Goal: Task Accomplishment & Management: Use online tool/utility

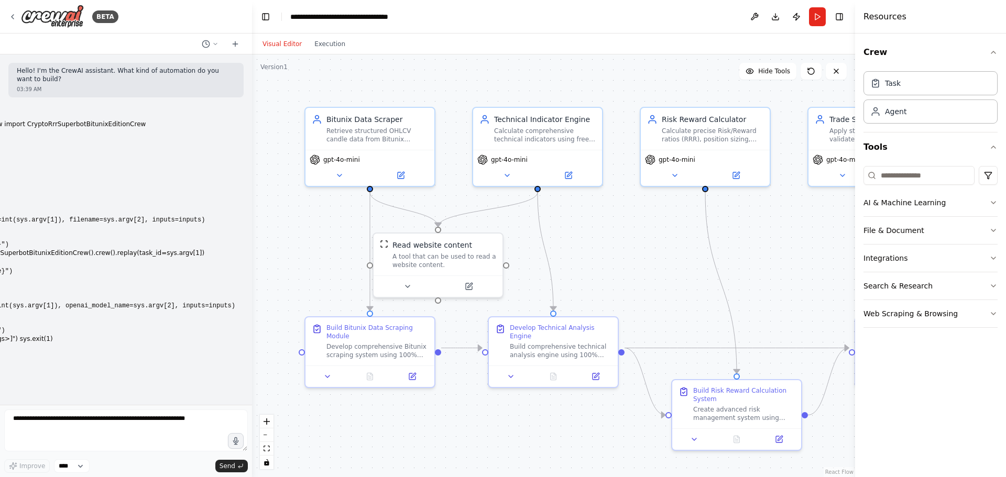
scroll to position [3029, 0]
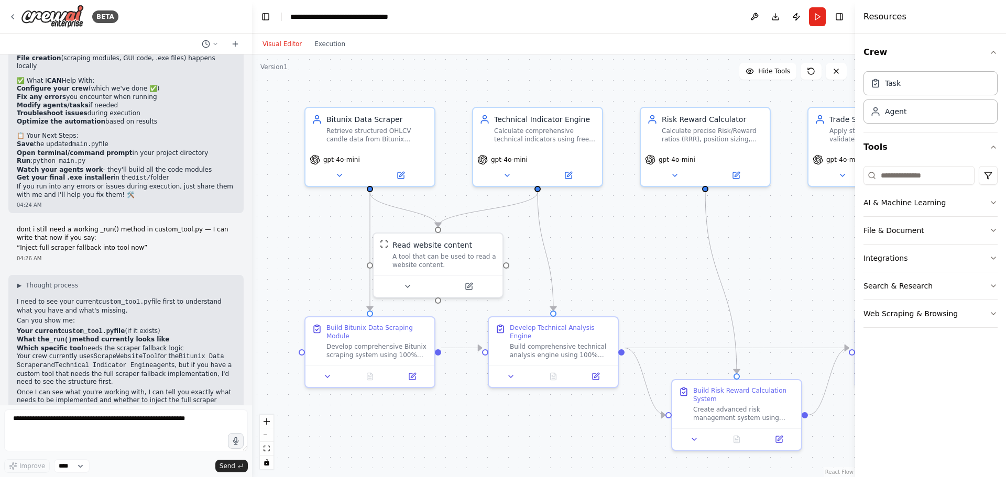
drag, startPoint x: 15, startPoint y: 251, endPoint x: 200, endPoint y: 360, distance: 214.6
click at [212, 378] on div "▶ Thought process I need to see your current custom_tool.py file first to under…" at bounding box center [125, 360] width 235 height 171
copy div "I need to see your current custom_tool.py file first to understand what you hav…"
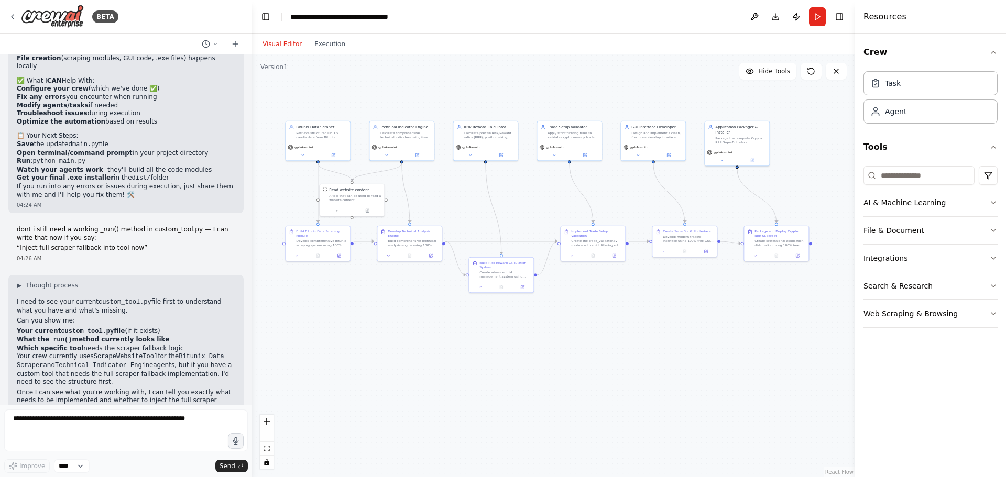
drag, startPoint x: 679, startPoint y: 322, endPoint x: 479, endPoint y: 325, distance: 200.1
click at [478, 327] on div ".deletable-edge-delete-btn { width: 20px; height: 20px; border: 0px solid #ffff…" at bounding box center [553, 265] width 603 height 423
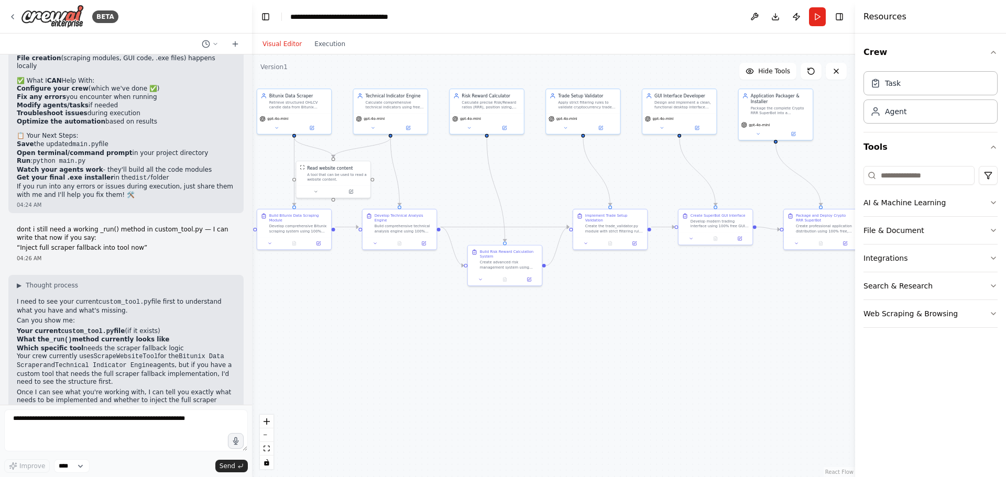
click at [203, 317] on p "Can you show me:" at bounding box center [126, 321] width 218 height 8
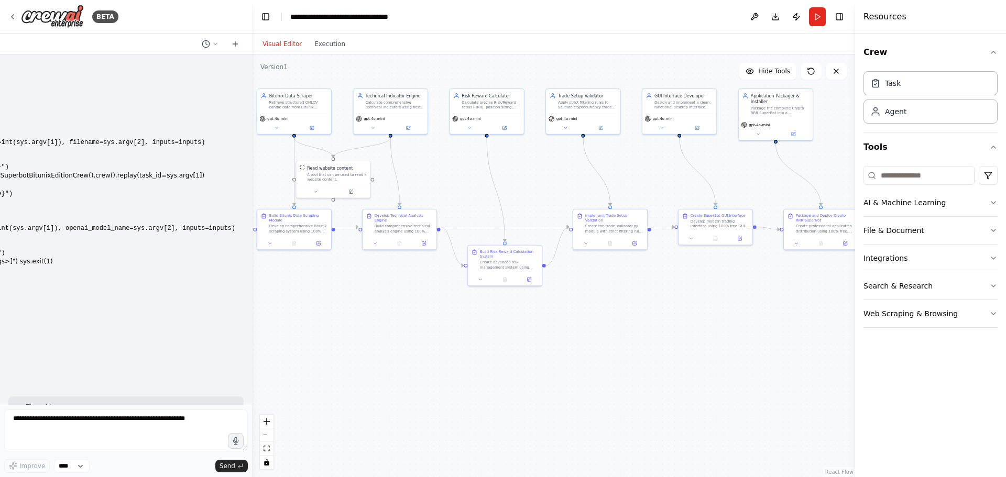
scroll to position [0, 0]
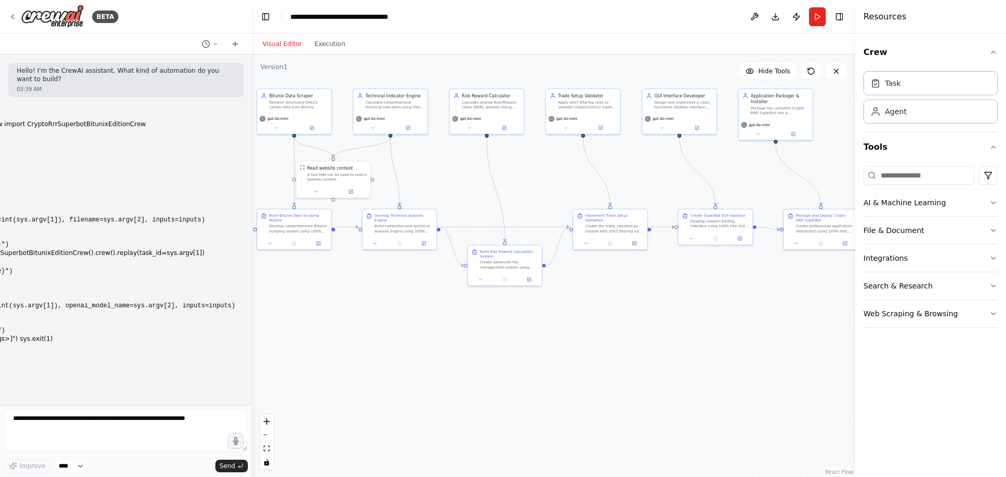
drag, startPoint x: 221, startPoint y: 377, endPoint x: 20, endPoint y: 51, distance: 382.9
click at [20, 51] on div "BETA Hello! I'm the CrewAI assistant. What kind of automation do you want to bu…" at bounding box center [126, 238] width 252 height 477
copy div "Hello! I'm the CrewAI assistant. What kind of automation do you want to build? …"
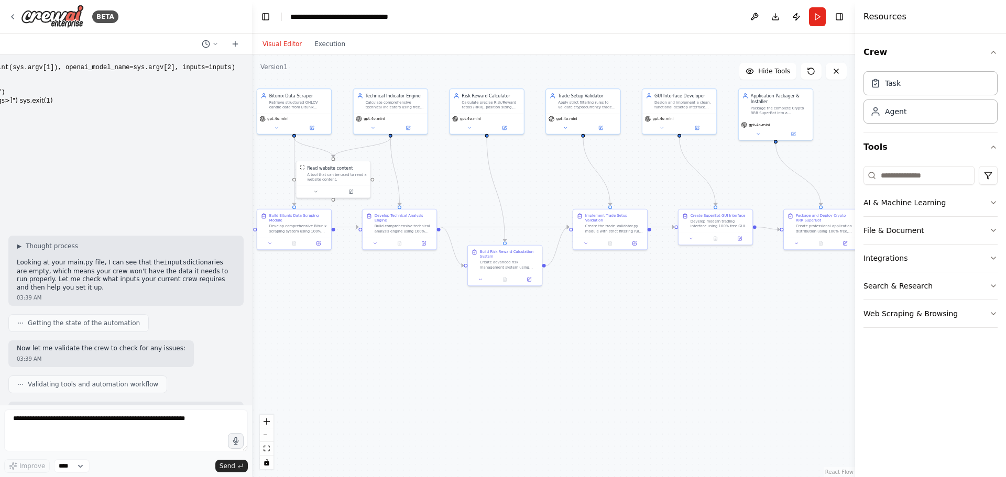
scroll to position [262, 0]
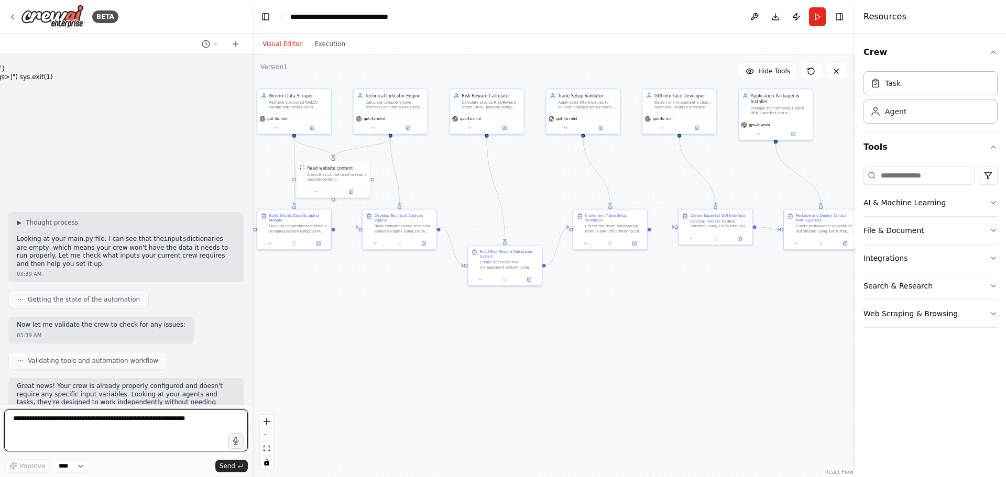
click at [172, 433] on textarea at bounding box center [126, 431] width 244 height 42
paste textarea "**********"
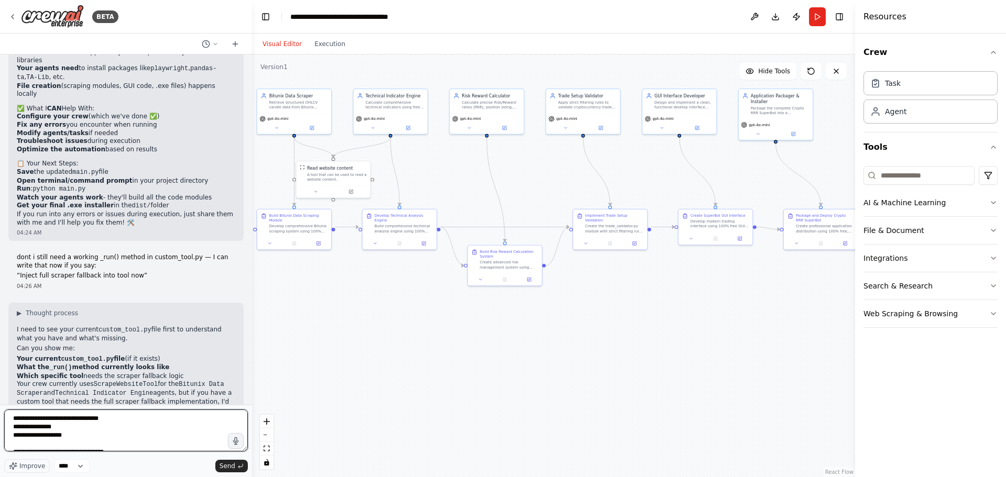
scroll to position [3029, 0]
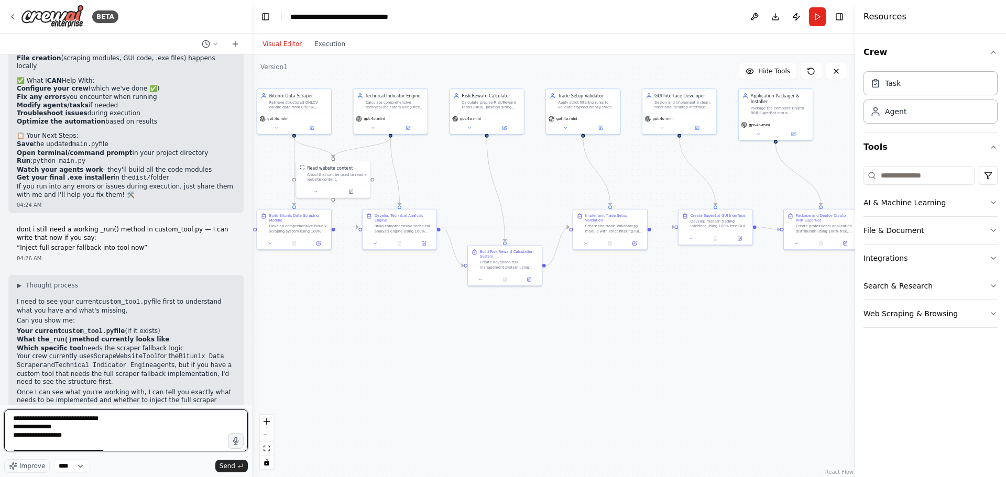
click at [11, 418] on textarea "**********" at bounding box center [126, 431] width 244 height 42
click at [43, 416] on textarea "**********" at bounding box center [126, 431] width 244 height 42
paste textarea "**********"
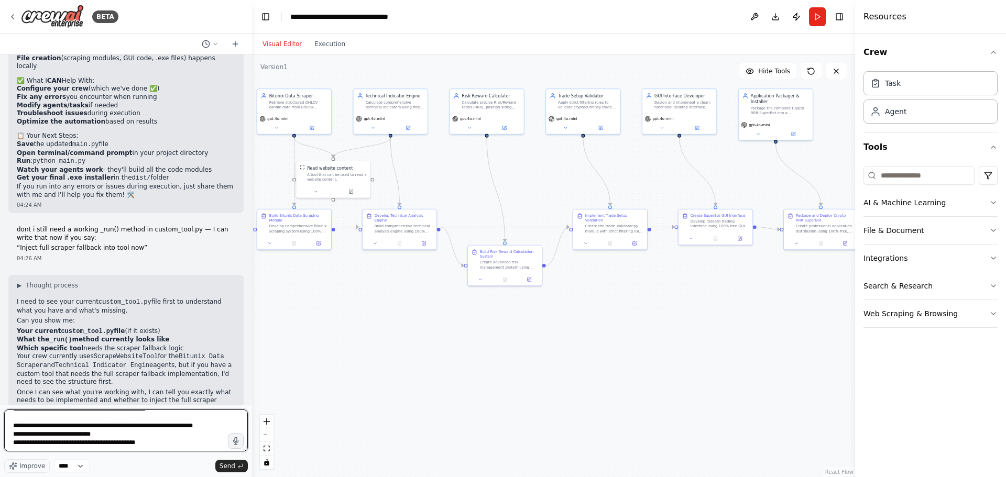
type textarea "**********"
click at [134, 445] on textarea at bounding box center [126, 431] width 244 height 42
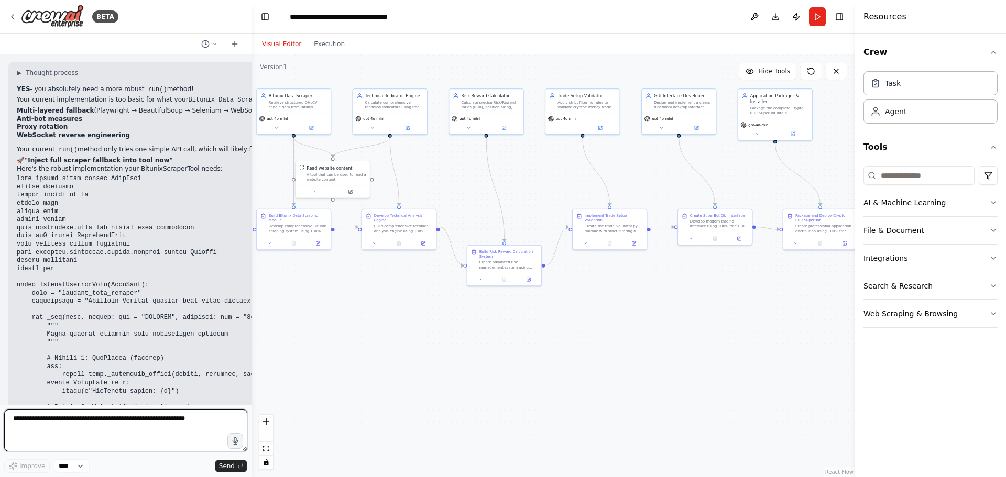
scroll to position [3647, 0]
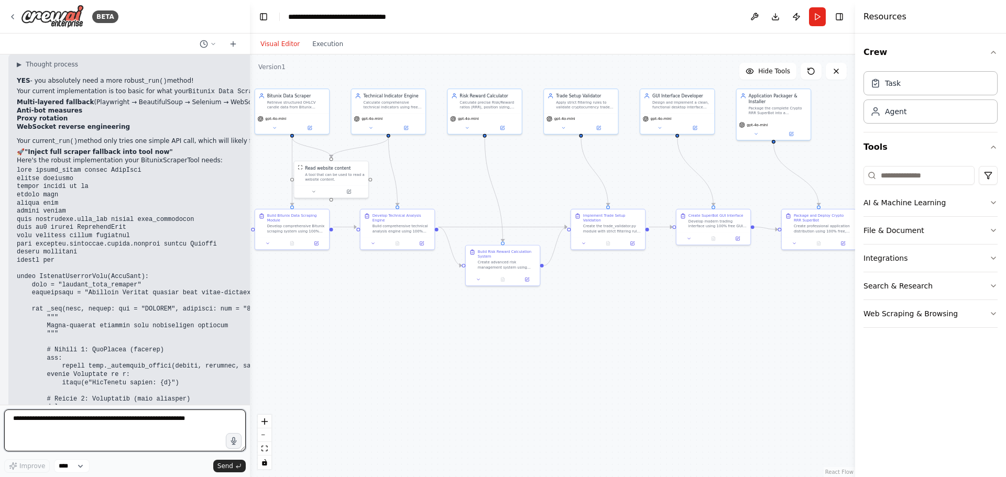
drag, startPoint x: 248, startPoint y: 300, endPoint x: 250, endPoint y: 261, distance: 38.8
click at [250, 261] on div "BETA Hello! I'm the CrewAI assistant. What kind of automation do you want to bu…" at bounding box center [503, 238] width 1006 height 477
click at [250, 261] on div ".deletable-edge-delete-btn { width: 20px; height: 20px; border: 0px solid #ffff…" at bounding box center [552, 265] width 605 height 423
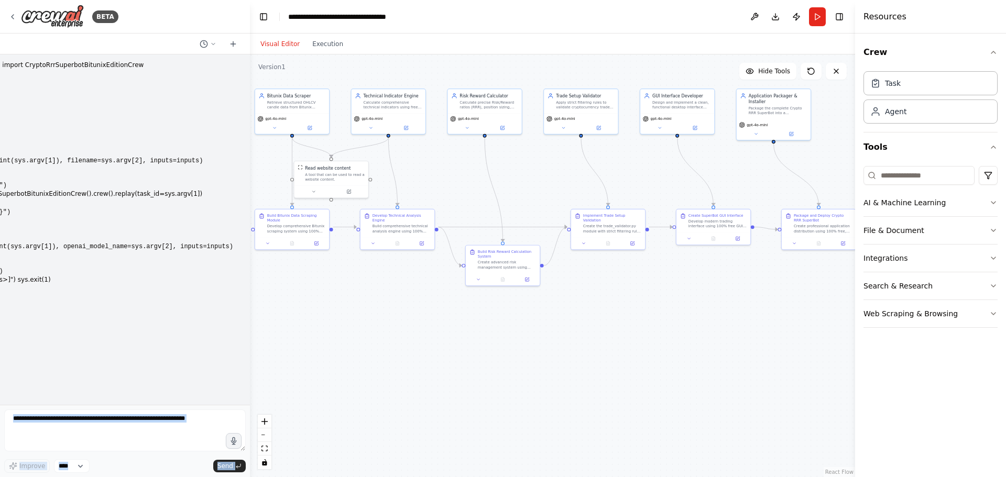
scroll to position [0, 0]
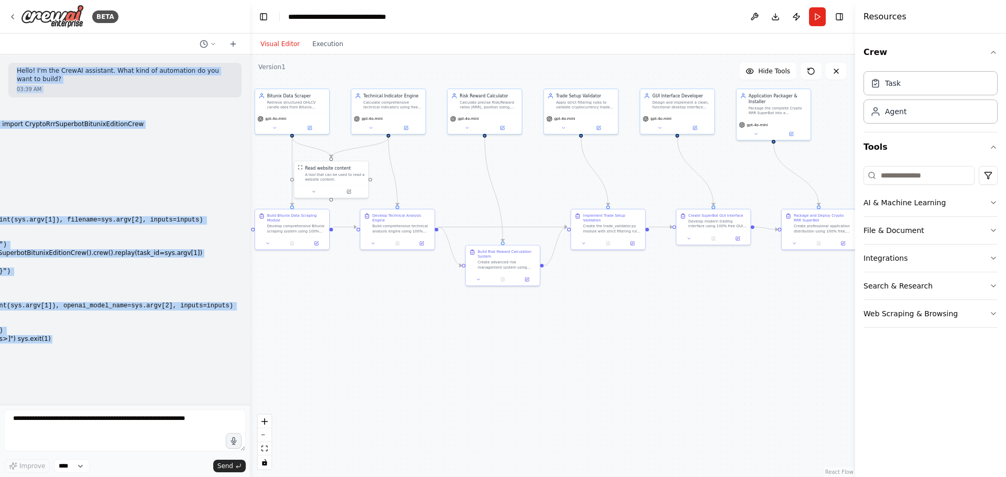
drag, startPoint x: 230, startPoint y: 388, endPoint x: 7, endPoint y: 57, distance: 399.5
click at [7, 57] on div "Hello! I'm the CrewAI assistant. What kind of automation do you want to build? …" at bounding box center [125, 229] width 250 height 350
copy div "Hello! I'm the CrewAI assistant. What kind of automation do you want to build? …"
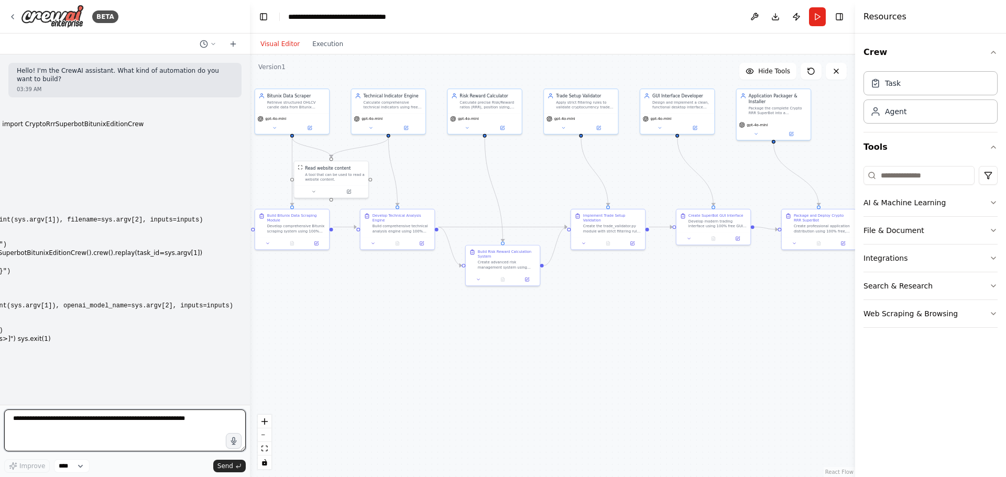
click at [142, 422] on textarea at bounding box center [124, 431] width 241 height 42
paste textarea "**********"
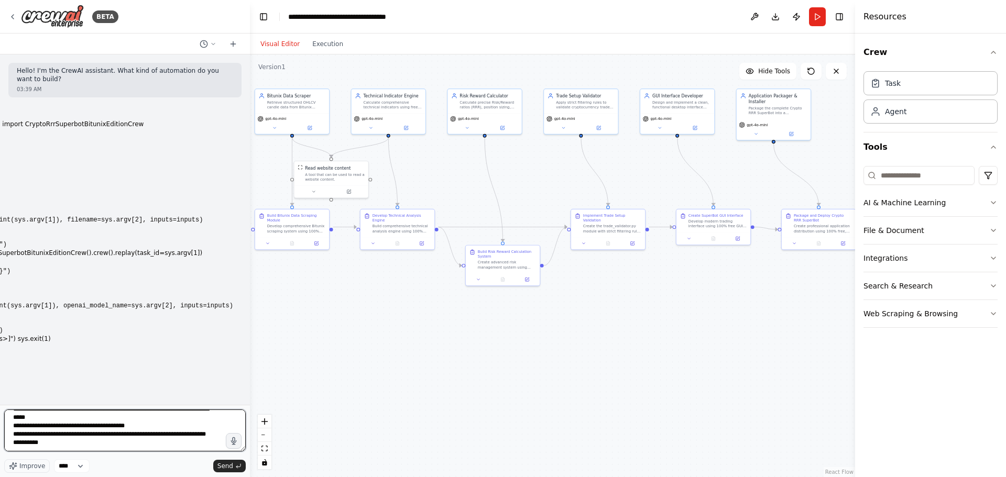
scroll to position [718, 0]
paste textarea "**********"
click at [117, 433] on textarea at bounding box center [124, 431] width 241 height 42
click at [115, 417] on textarea at bounding box center [124, 431] width 241 height 42
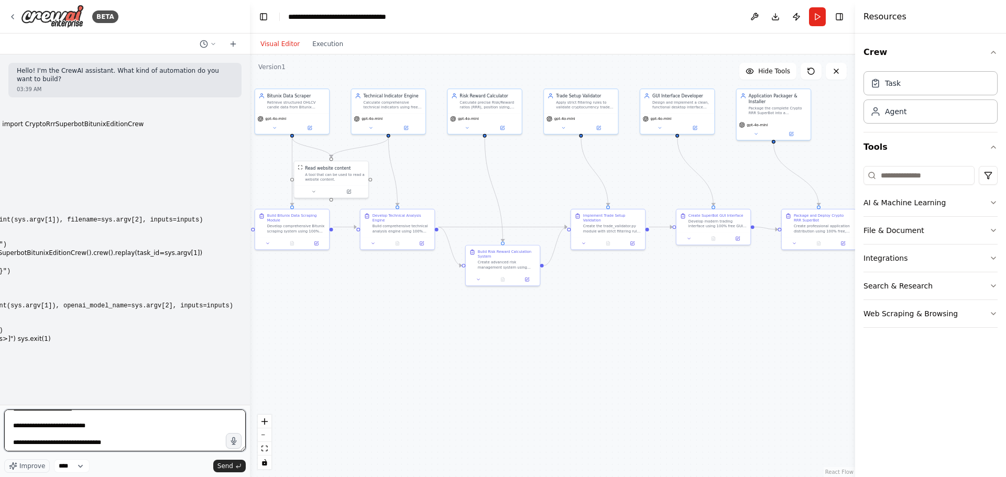
type textarea "**********"
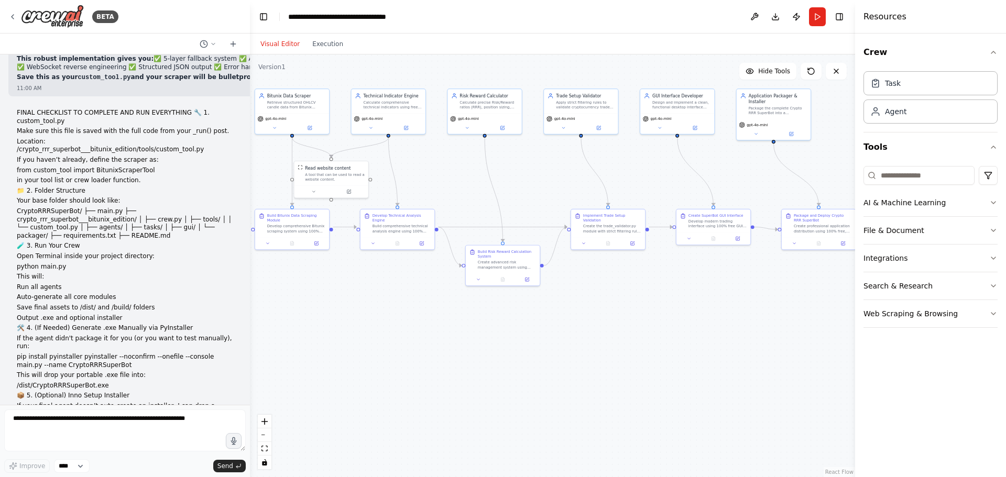
scroll to position [5060, 0]
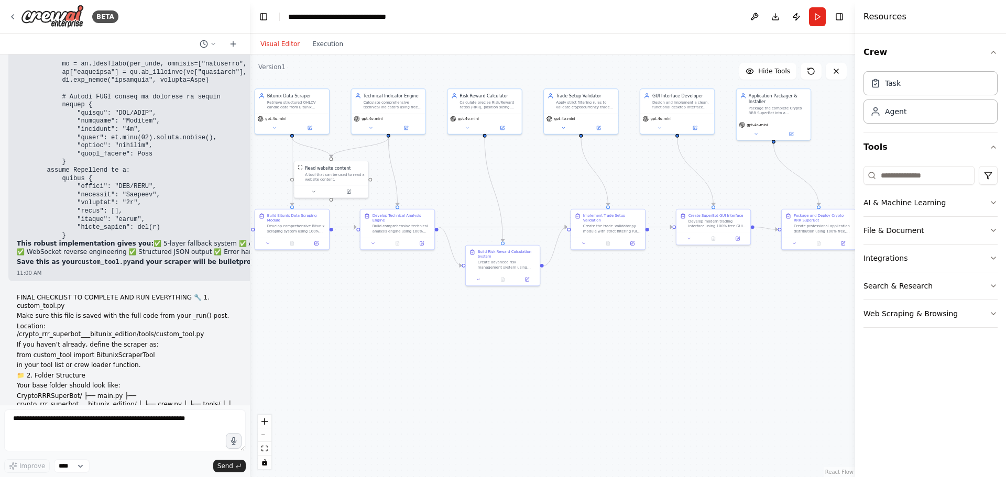
drag, startPoint x: 207, startPoint y: 378, endPoint x: 15, endPoint y: 253, distance: 228.7
click at [15, 253] on div "Hello! I'm the CrewAI assistant. What kind of automation do you want to build? …" at bounding box center [125, 229] width 250 height 350
copy div "LOREM IPSUMDOLO SI AMETCONS ADI ELI SEDDOEIUSM 🔧 1. tempor_inci.ut Labo etdo ma…"
click at [778, 16] on button "Download" at bounding box center [775, 16] width 17 height 19
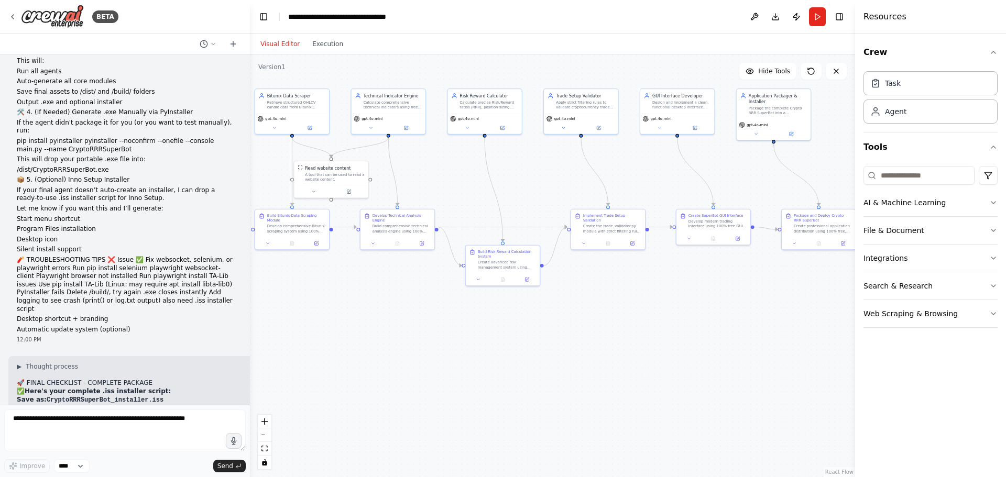
scroll to position [5479, 0]
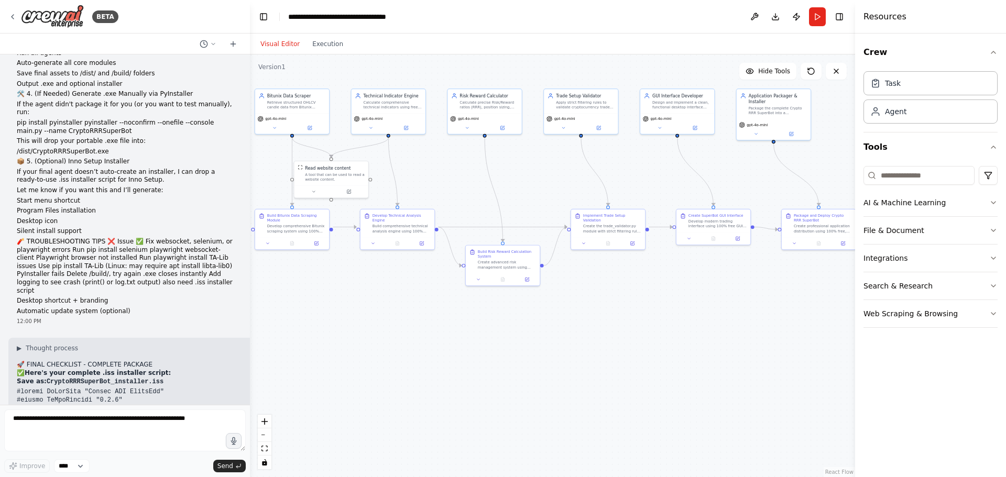
click at [814, 17] on button "Run" at bounding box center [817, 16] width 17 height 19
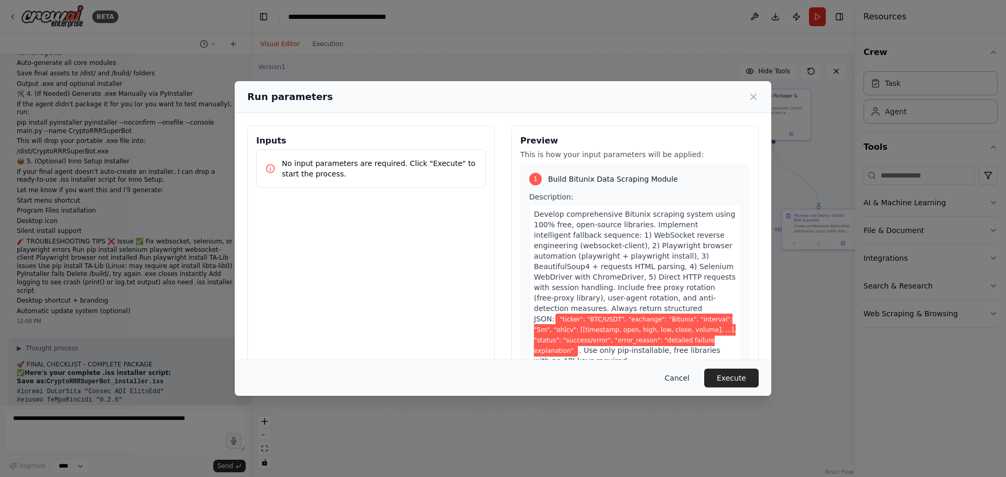
click at [690, 381] on button "Cancel" at bounding box center [676, 378] width 41 height 19
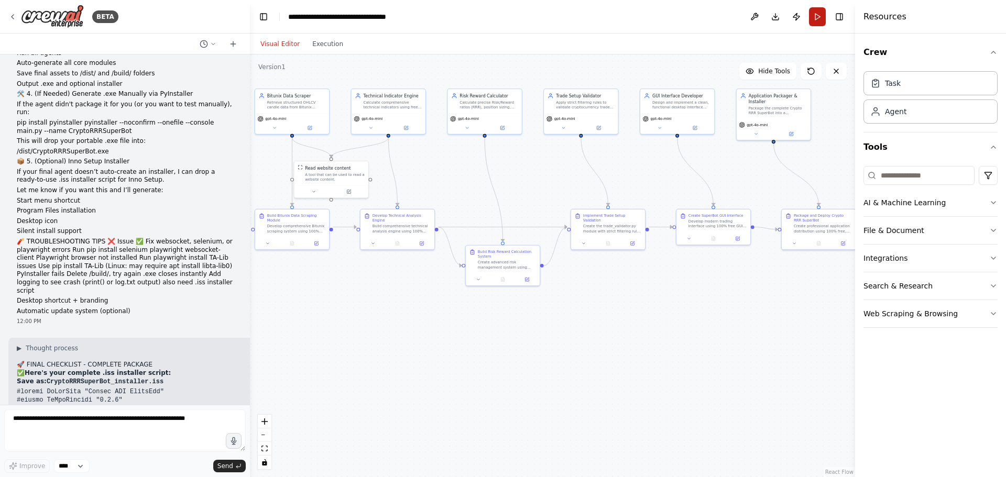
click at [812, 15] on button "Run" at bounding box center [817, 16] width 17 height 19
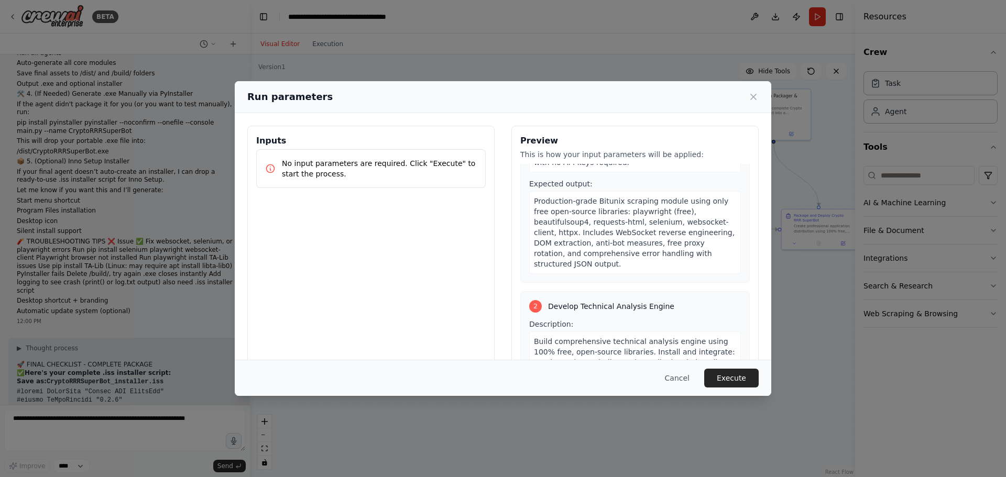
scroll to position [210, 0]
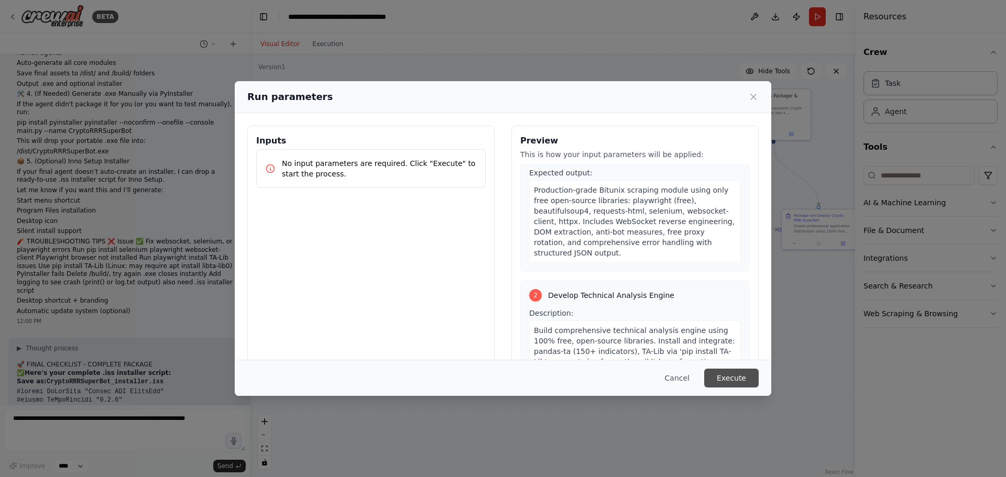
click at [731, 382] on button "Execute" at bounding box center [731, 378] width 54 height 19
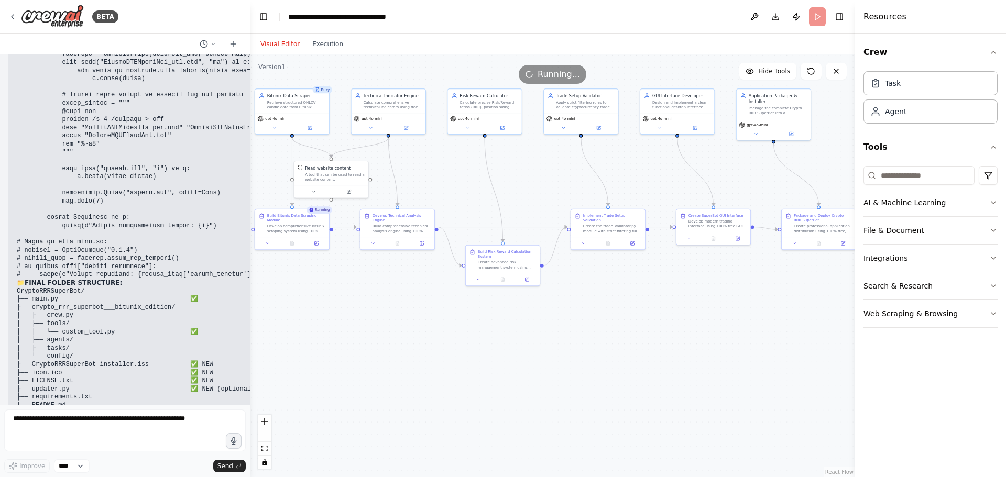
scroll to position [7340, 0]
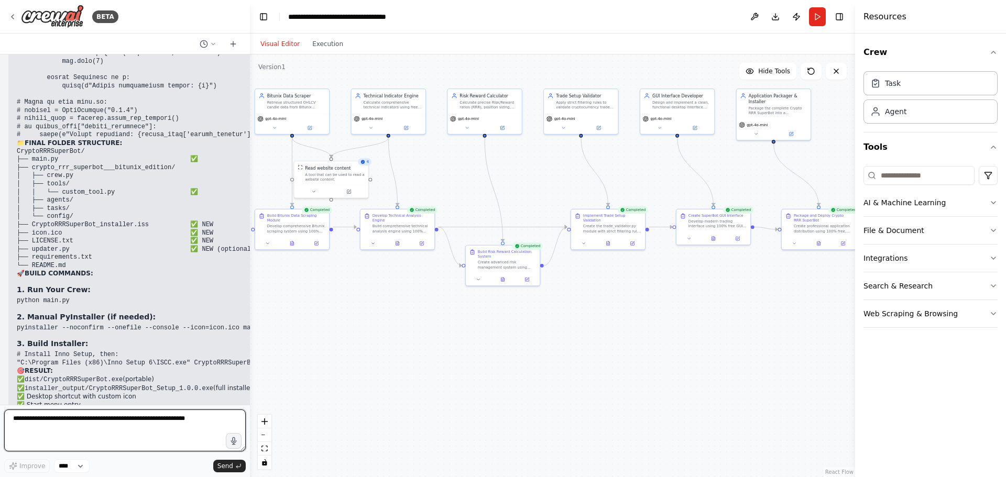
click at [155, 424] on textarea at bounding box center [124, 431] width 241 height 42
paste textarea "**********"
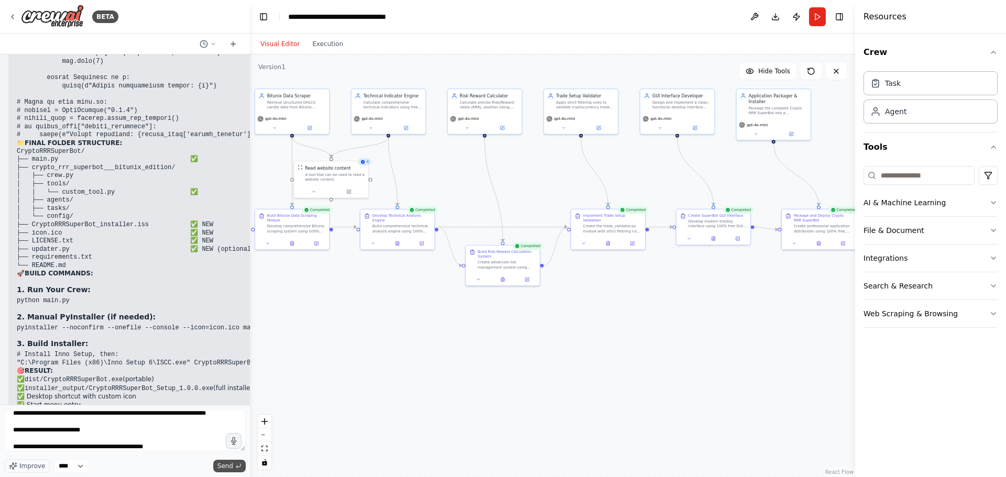
click at [229, 466] on span "Send" at bounding box center [225, 466] width 16 height 8
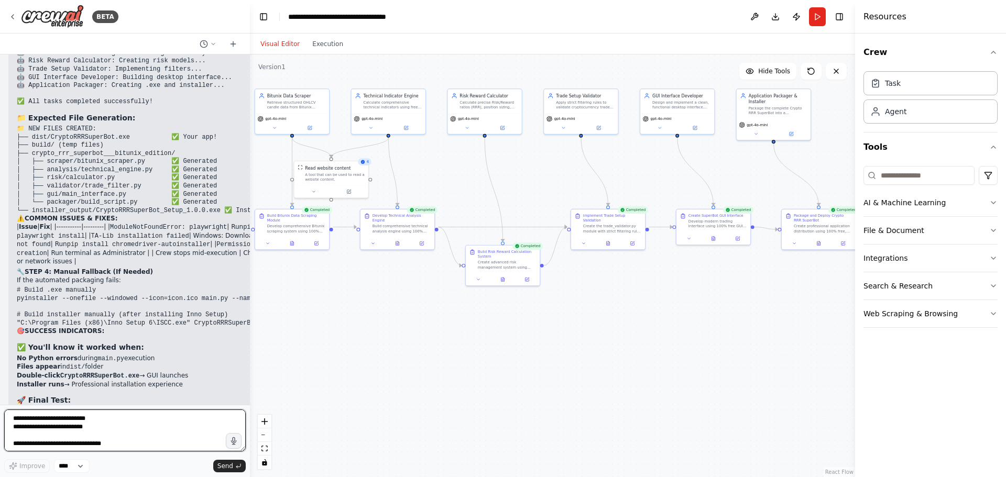
scroll to position [8191, 0]
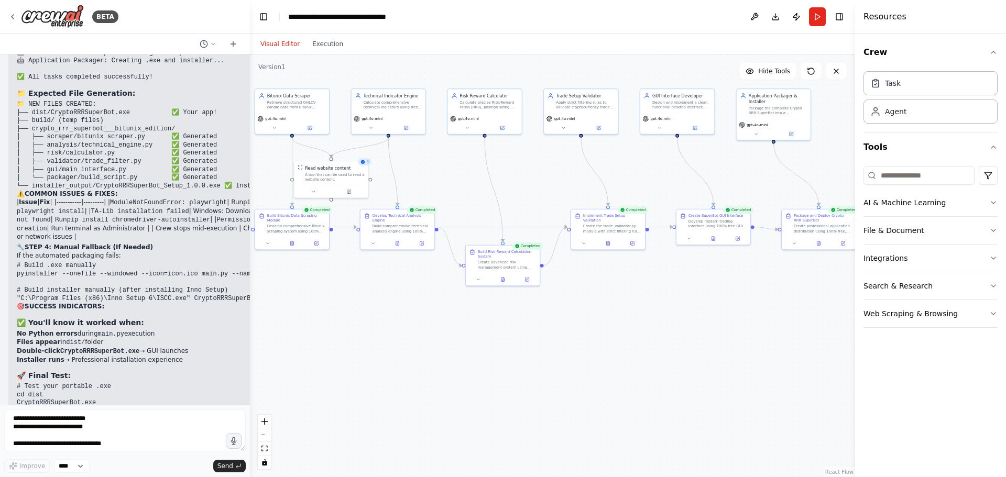
drag, startPoint x: 205, startPoint y: 380, endPoint x: 190, endPoint y: 360, distance: 25.0
click at [190, 362] on div "▶ Thought process ✅ PERFECT DEPLOYMENT PLAN! Your step-by-step approach is exac…" at bounding box center [179, 151] width 325 height 596
click at [191, 383] on pre "# Test your portable .exe cd dist CryptoRRRSuperBot.exe # Test your installer c…" at bounding box center [179, 411] width 325 height 57
click at [818, 13] on button "Run" at bounding box center [817, 16] width 17 height 19
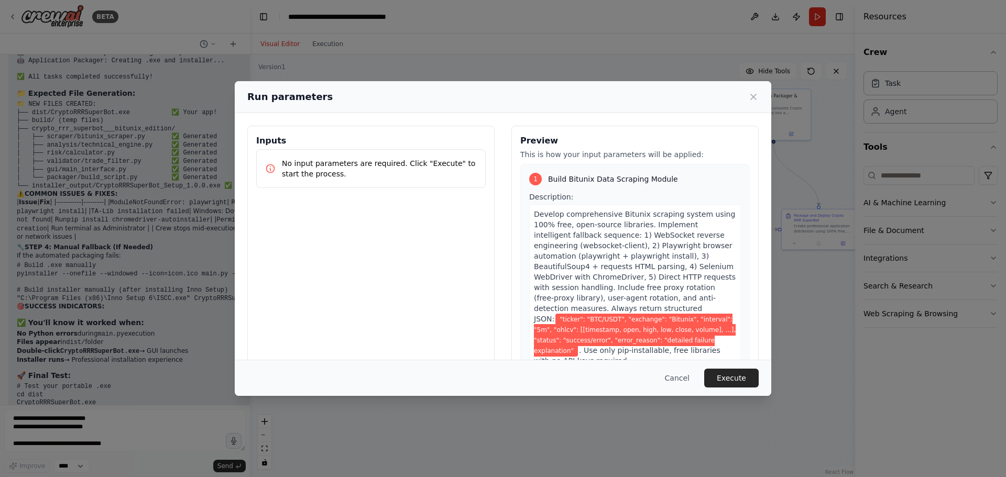
click at [734, 380] on button "Execute" at bounding box center [731, 378] width 54 height 19
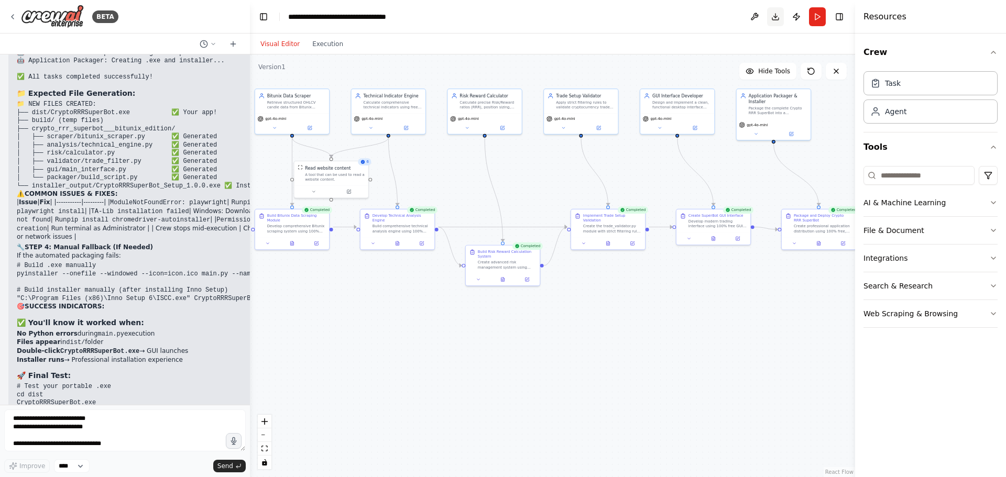
click at [774, 19] on button "Download" at bounding box center [775, 16] width 17 height 19
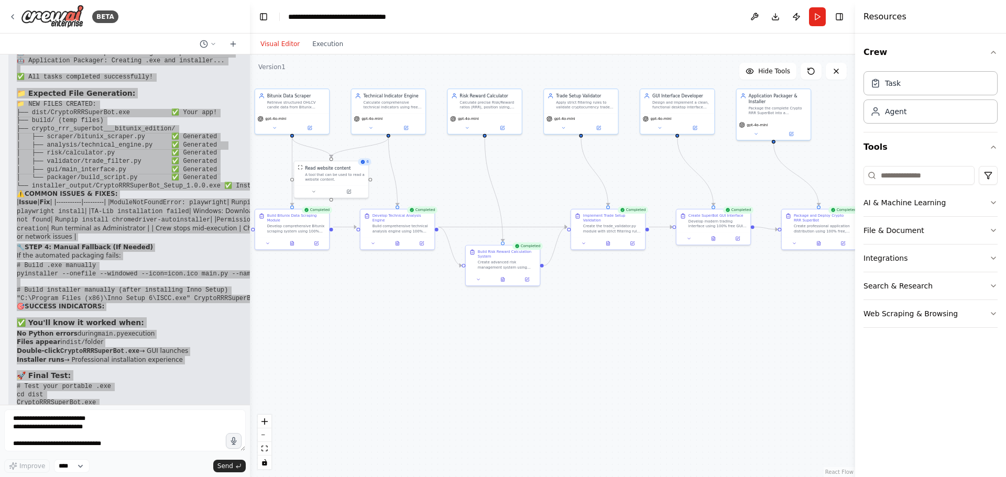
drag, startPoint x: 216, startPoint y: 377, endPoint x: 39, endPoint y: 65, distance: 359.1
click at [36, 54] on div "BETA Hello! I'm the CrewAI assistant. What kind of automation do you want to bu…" at bounding box center [125, 238] width 250 height 477
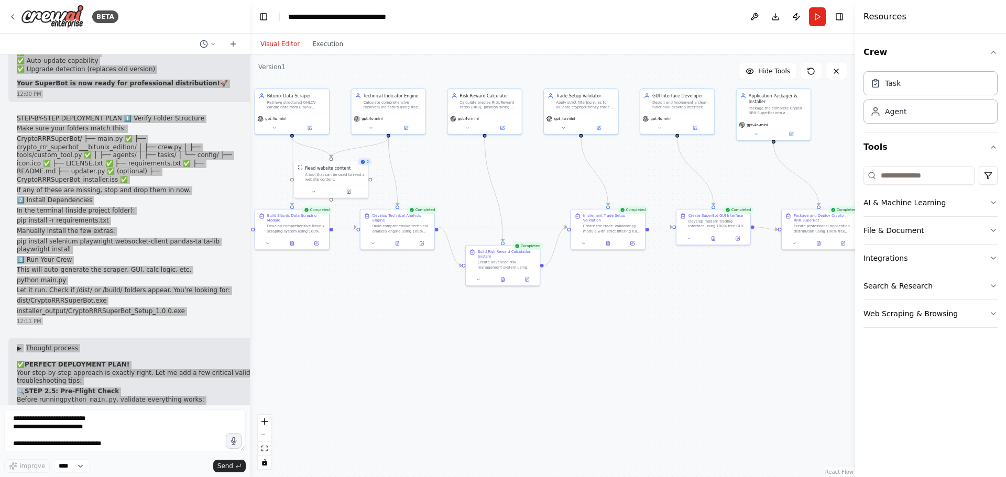
scroll to position [7668, 0]
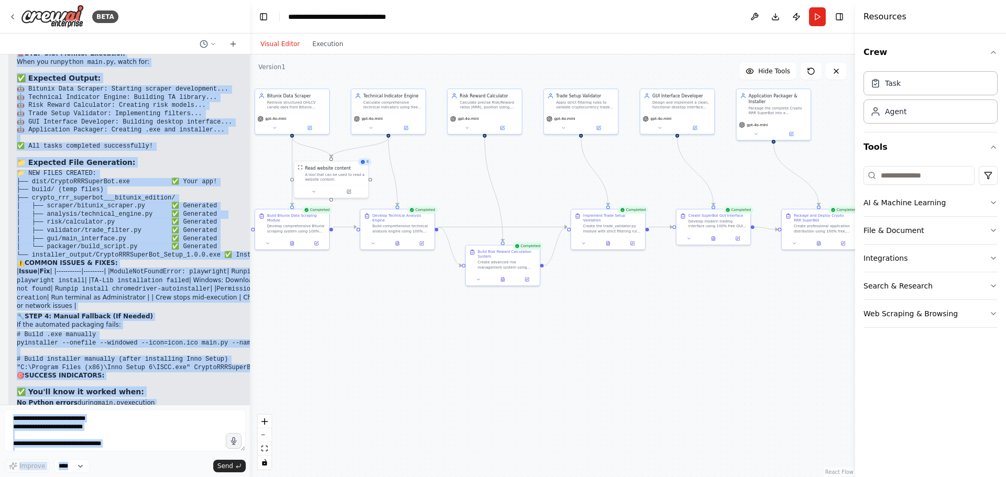
scroll to position [8191, 0]
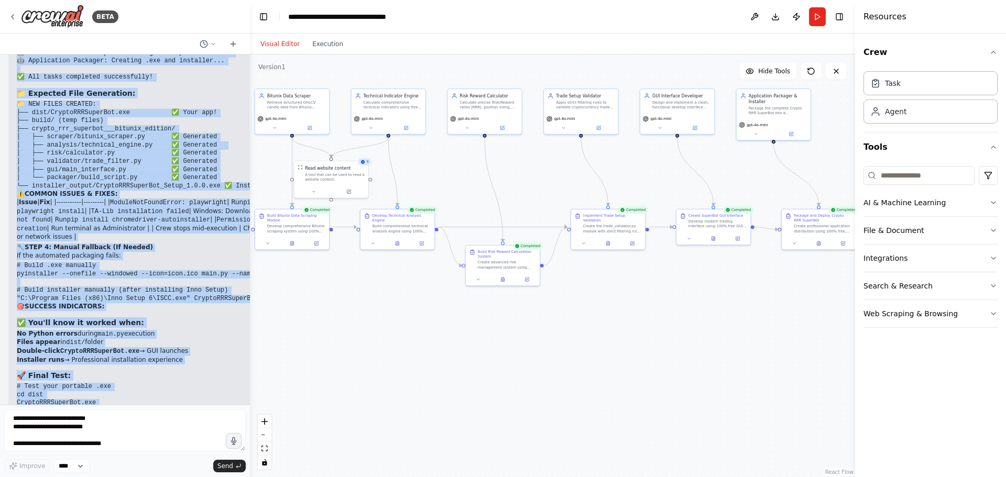
drag, startPoint x: 17, startPoint y: 332, endPoint x: 199, endPoint y: 379, distance: 188.3
click at [202, 379] on div "▶ Thought process ✅ PERFECT DEPLOYMENT PLAN! Your step-by-step approach is exac…" at bounding box center [179, 151] width 325 height 596
copy div "✅ LOREMIP DOLORSITAM CONS! Adip elit-se-doei temporin ut laboree dolor. Mag al …"
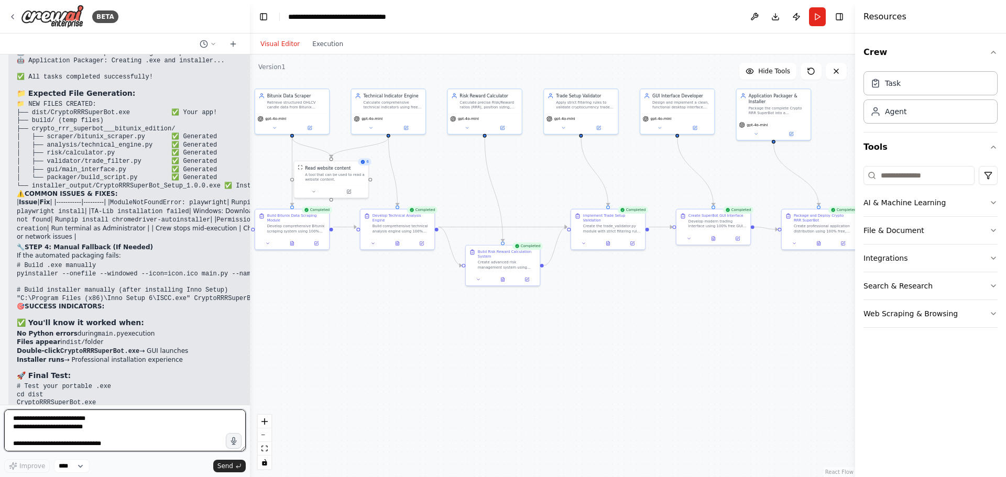
click at [115, 429] on textarea "**********" at bounding box center [124, 431] width 241 height 42
paste textarea "**********"
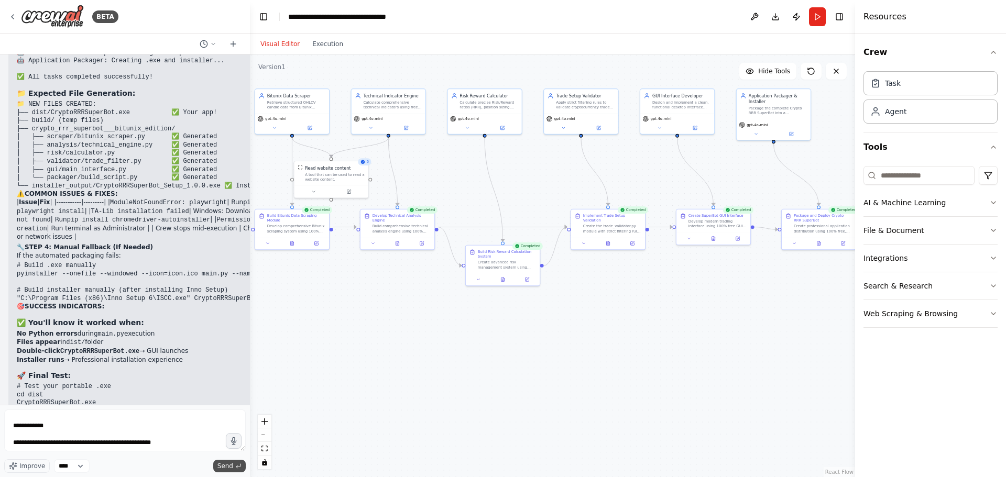
click at [231, 465] on span "Send" at bounding box center [225, 466] width 16 height 8
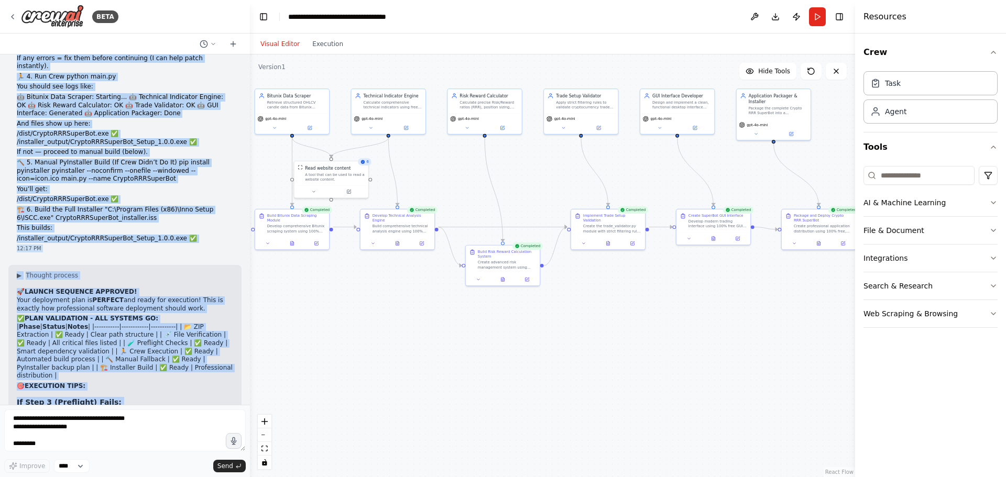
scroll to position [8680, 0]
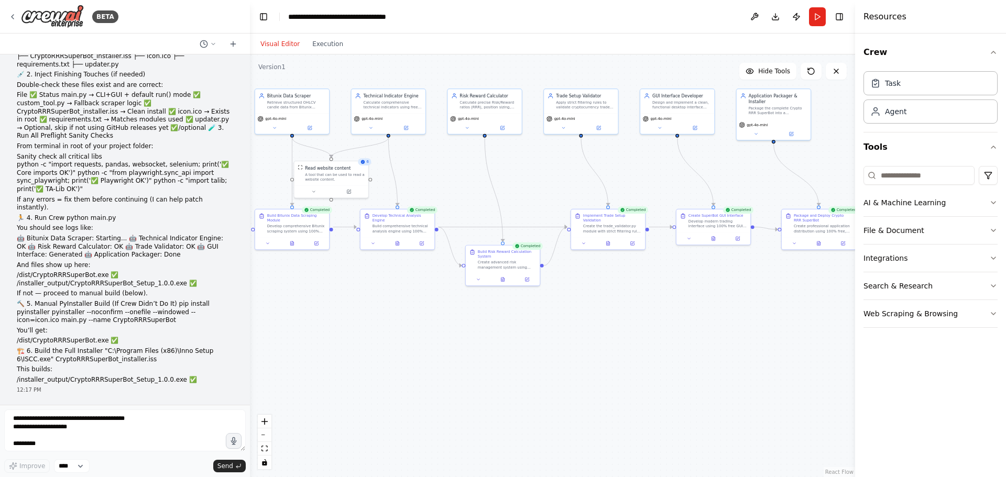
drag, startPoint x: 195, startPoint y: 379, endPoint x: 12, endPoint y: 330, distance: 189.2
copy div "🚀 LOREMI DOLORSIT AMETCONS! Adip elitseddoe temp in UTLABOR etd magna ali enima…"
click at [815, 23] on button "Run" at bounding box center [817, 16] width 17 height 19
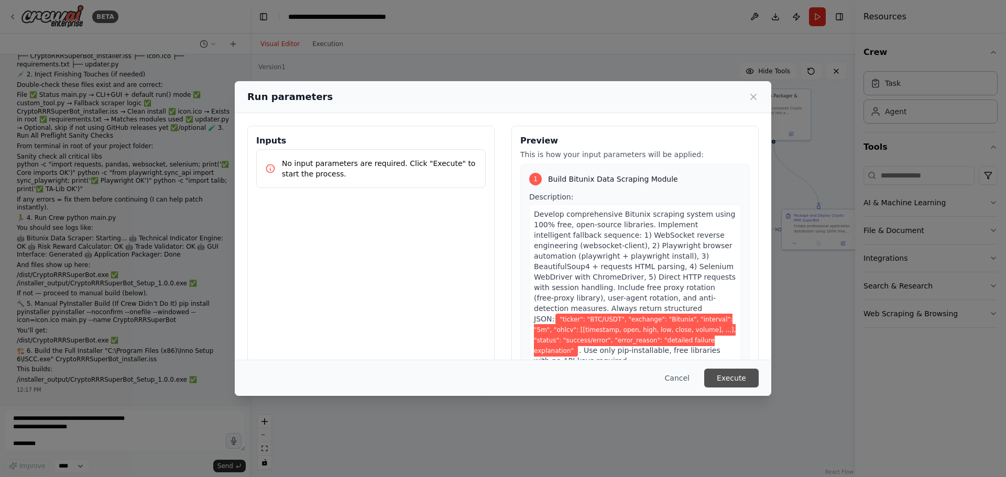
click at [732, 380] on button "Execute" at bounding box center [731, 378] width 54 height 19
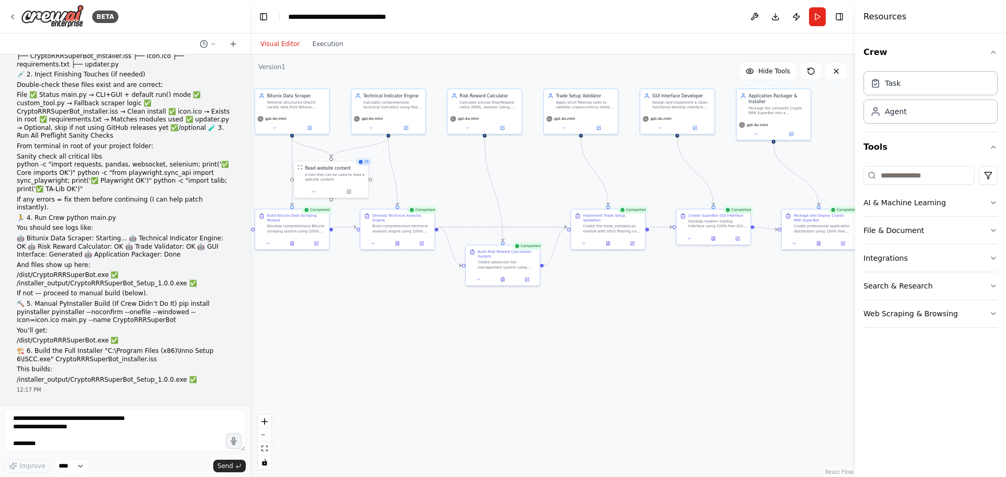
click at [778, 17] on button "Download" at bounding box center [775, 16] width 17 height 19
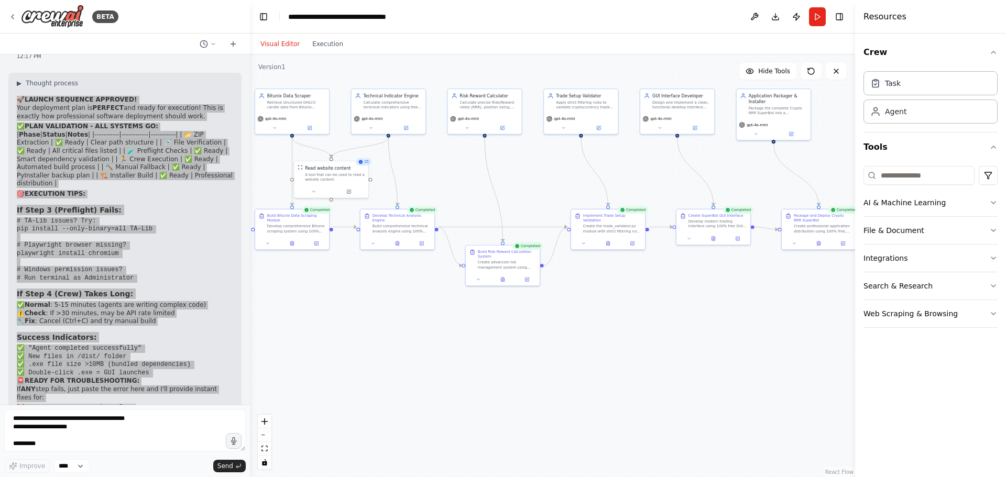
scroll to position [9024, 0]
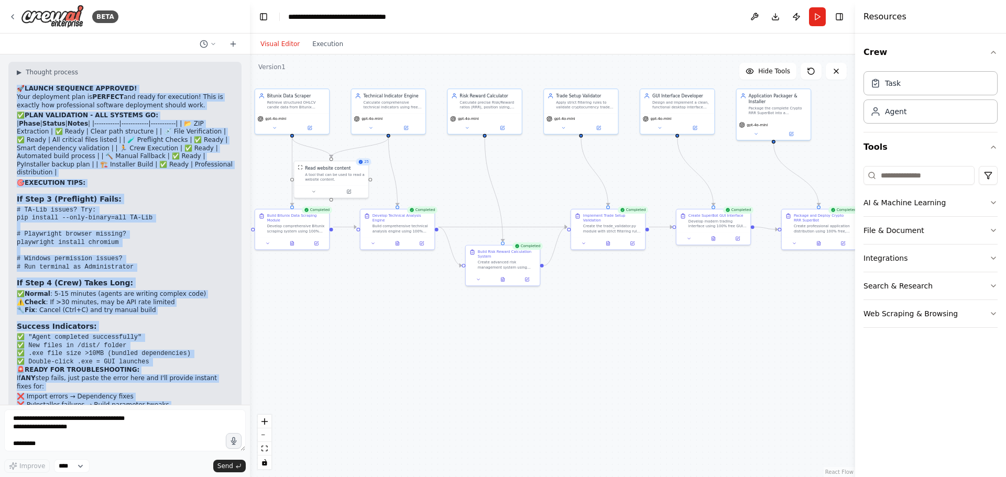
drag, startPoint x: 193, startPoint y: 347, endPoint x: 188, endPoint y: 355, distance: 9.9
click at [193, 458] on li "📦 Professional installer → Business-ready distribution" at bounding box center [125, 462] width 216 height 8
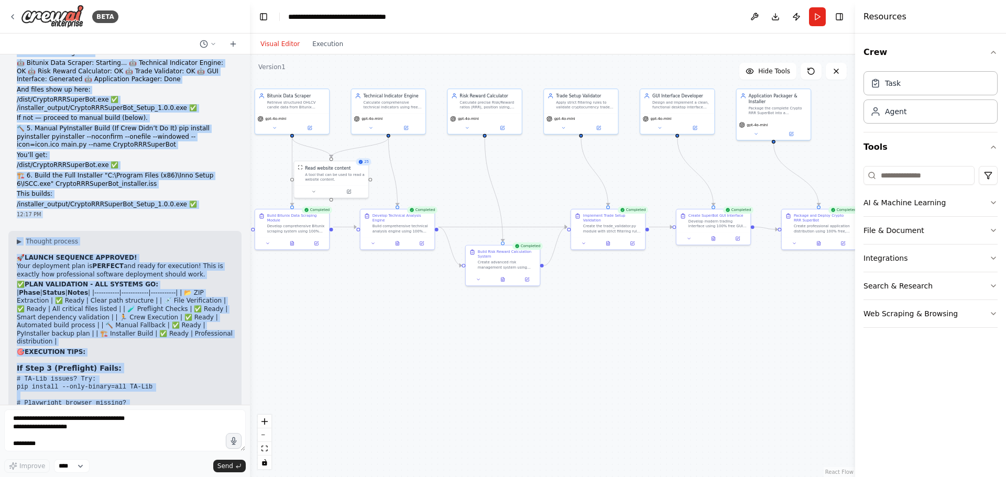
scroll to position [8774, 0]
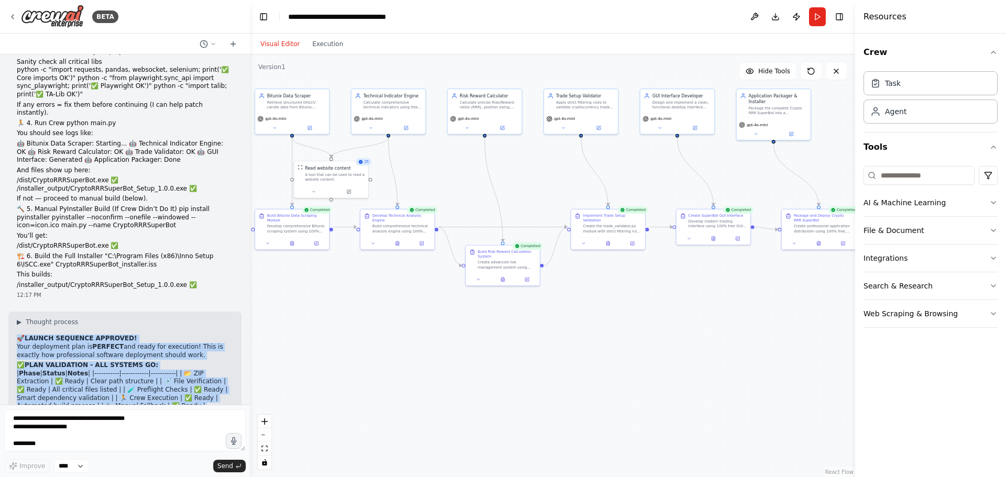
drag, startPoint x: 207, startPoint y: 382, endPoint x: 14, endPoint y: 241, distance: 238.9
copy div "🚀 LOREMI DOLORSIT AMETCONS! Adip elitseddoe temp in UTLABOR etd magna ali enima…"
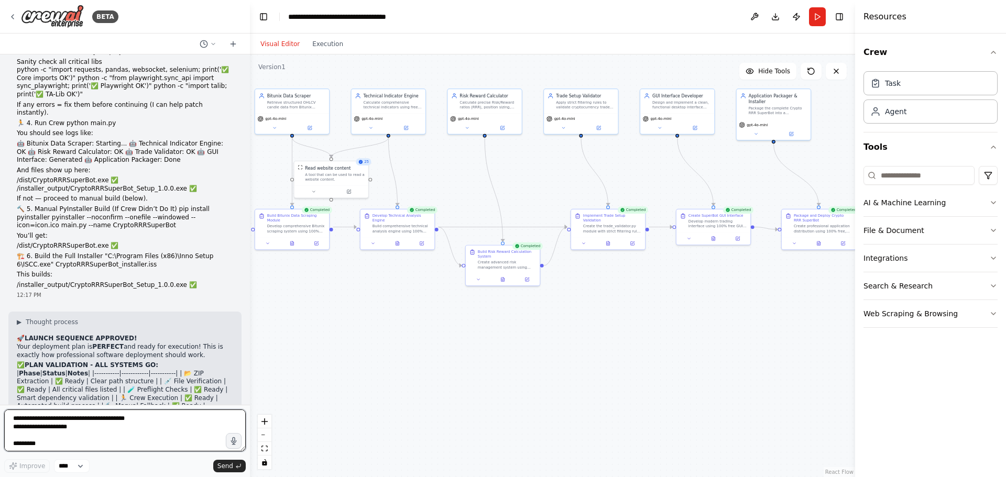
click at [123, 426] on textarea at bounding box center [124, 431] width 241 height 42
paste textarea "**********"
click at [101, 426] on textarea at bounding box center [124, 431] width 241 height 42
drag, startPoint x: 108, startPoint y: 429, endPoint x: 14, endPoint y: 440, distance: 94.9
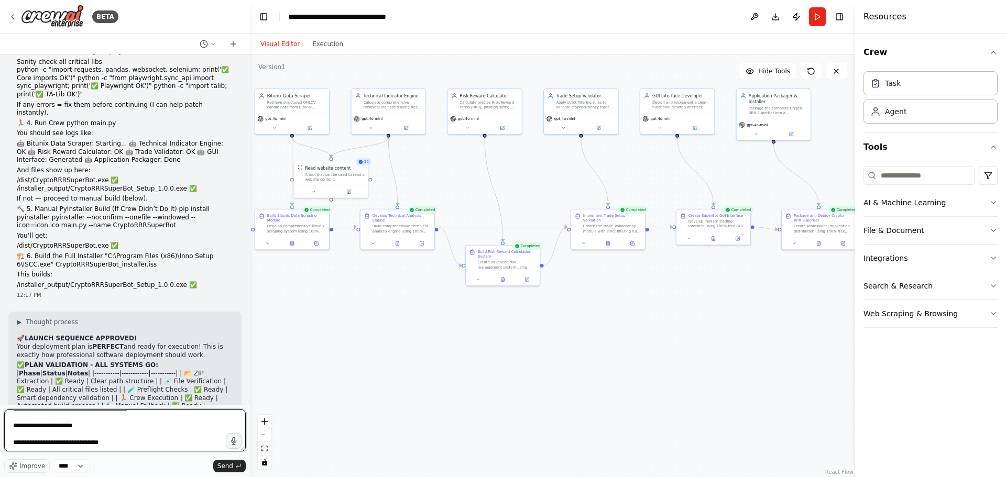
click at [7, 440] on textarea at bounding box center [124, 431] width 241 height 42
click at [89, 433] on textarea at bounding box center [124, 431] width 241 height 42
click at [163, 446] on textarea at bounding box center [124, 431] width 241 height 42
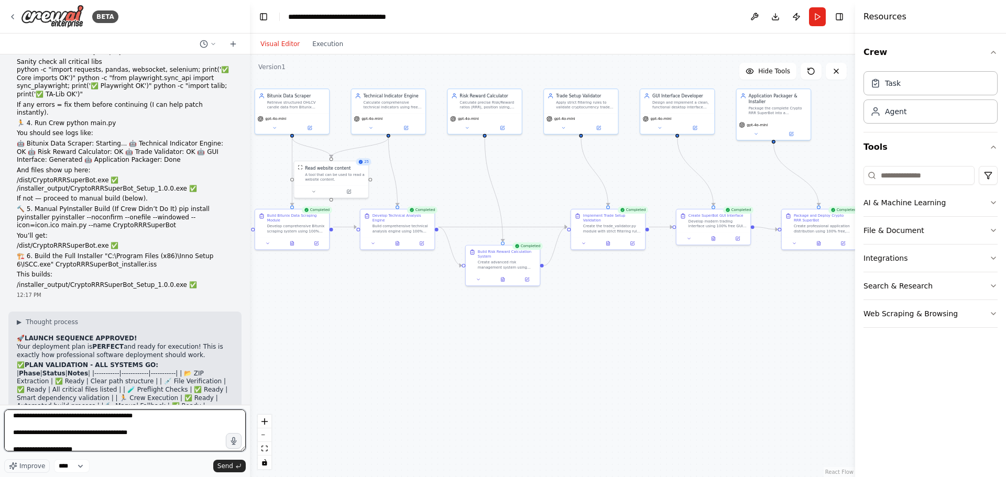
drag, startPoint x: 165, startPoint y: 445, endPoint x: 6, endPoint y: 425, distance: 159.9
click at [6, 425] on textarea at bounding box center [124, 431] width 241 height 42
click at [150, 446] on textarea at bounding box center [124, 431] width 241 height 42
type textarea "**********"
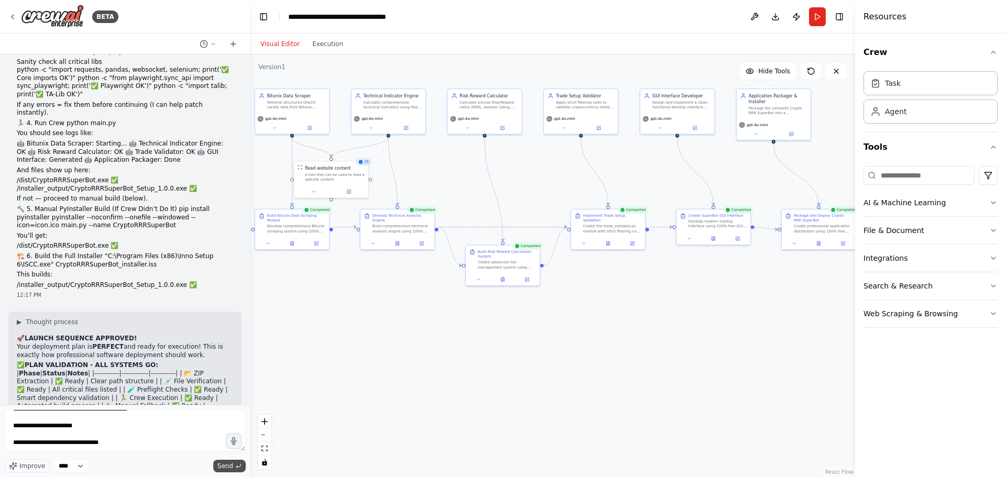
click at [222, 467] on span "Send" at bounding box center [225, 466] width 16 height 8
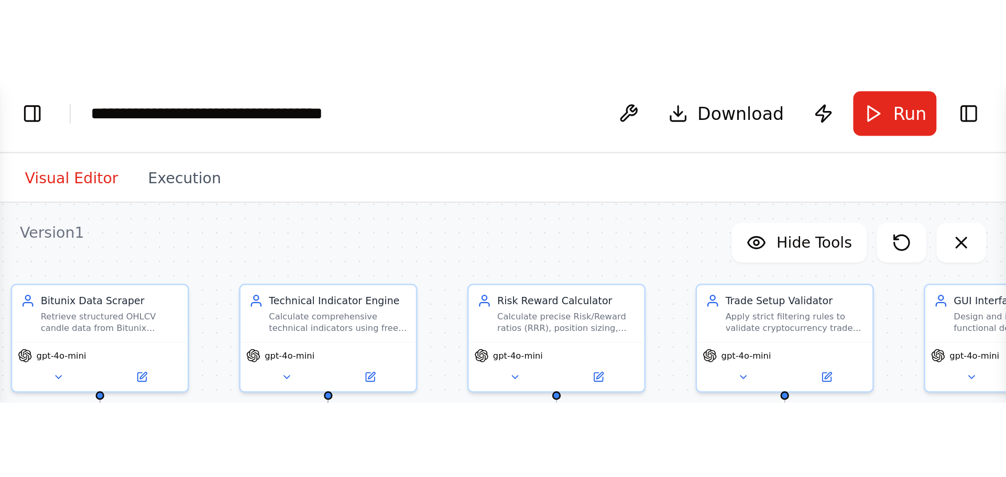
scroll to position [10042, 0]
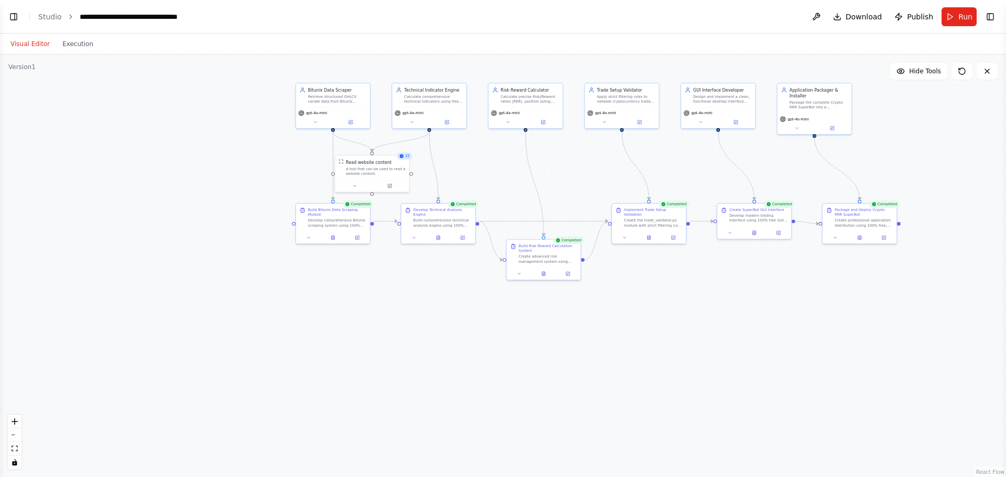
drag, startPoint x: 0, startPoint y: 163, endPoint x: 292, endPoint y: 157, distance: 292.3
click at [292, 157] on div ".deletable-edge-delete-btn { width: 20px; height: 20px; border: 0px solid #ffff…" at bounding box center [503, 265] width 1006 height 423
click at [64, 42] on button "Execution" at bounding box center [77, 44] width 43 height 13
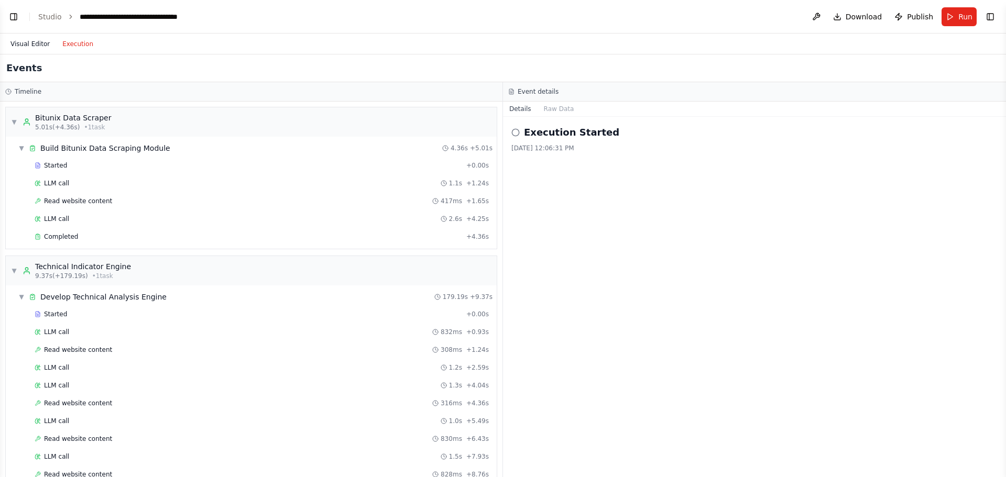
click at [39, 44] on button "Visual Editor" at bounding box center [30, 44] width 52 height 13
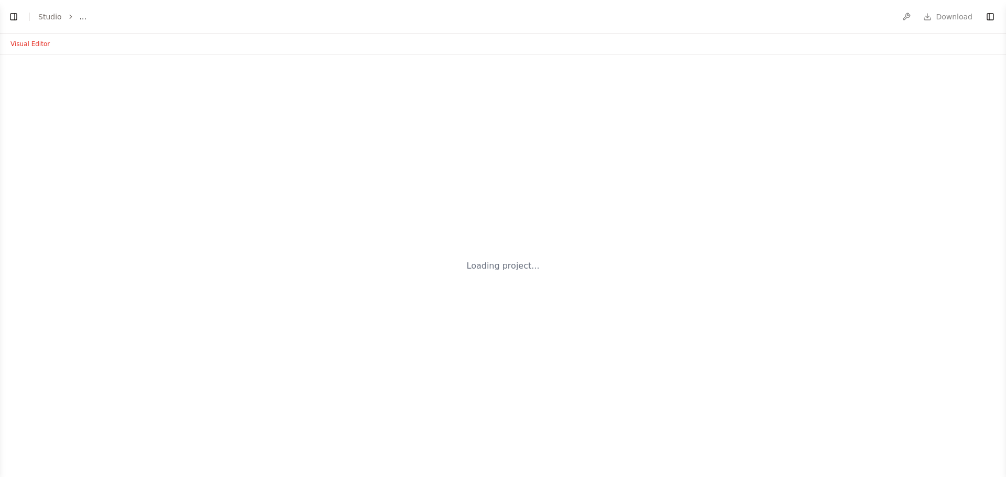
select select "****"
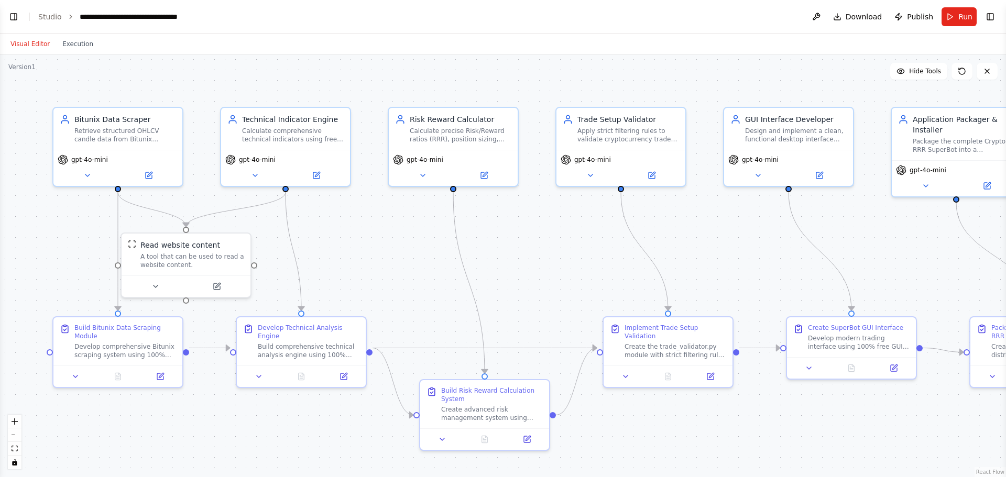
scroll to position [10042, 0]
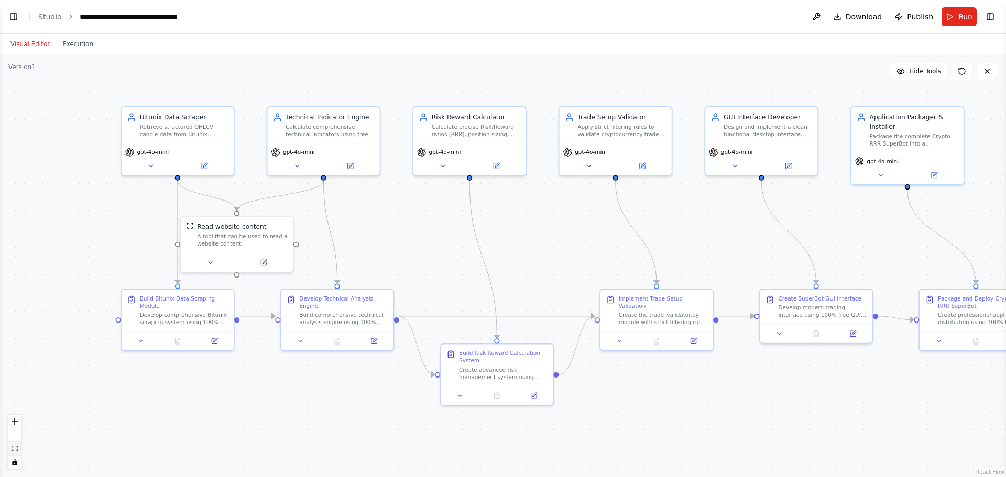
click at [13, 450] on icon "fit view" at bounding box center [15, 449] width 6 height 6
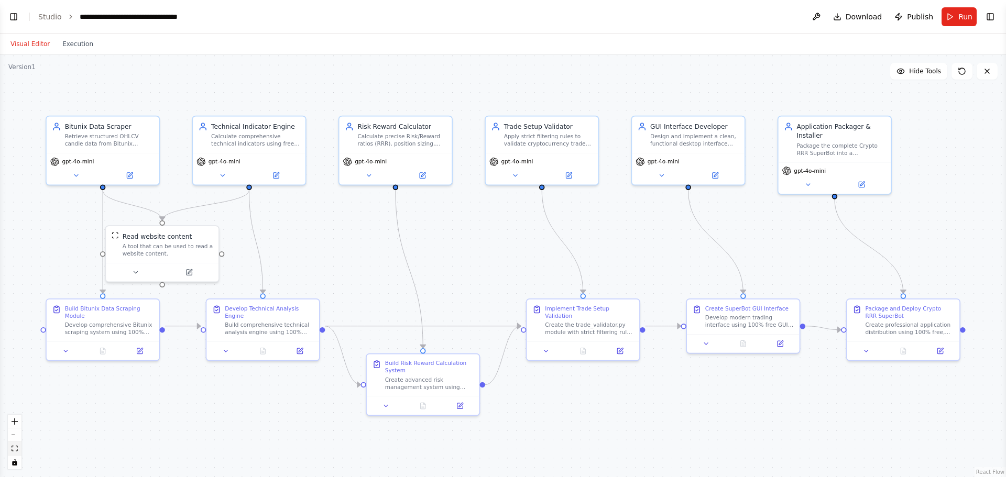
click at [13, 450] on icon "fit view" at bounding box center [15, 449] width 6 height 6
click at [13, 431] on button "zoom out" at bounding box center [15, 435] width 14 height 14
